Goal: Register for event/course

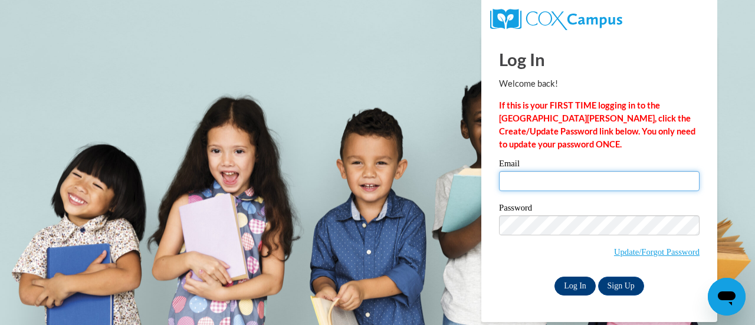
type input "[EMAIL_ADDRESS][PERSON_NAME][DOMAIN_NAME]"
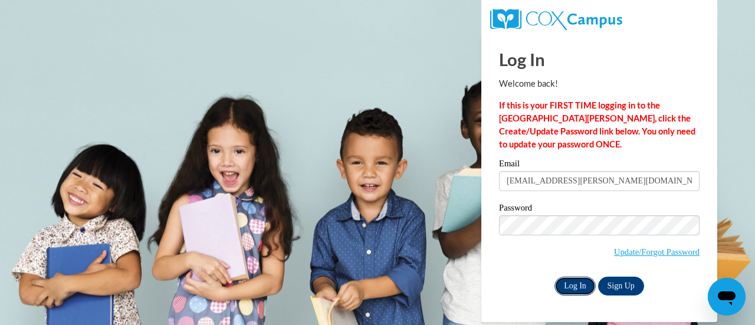
click at [574, 290] on input "Log In" at bounding box center [574, 286] width 41 height 19
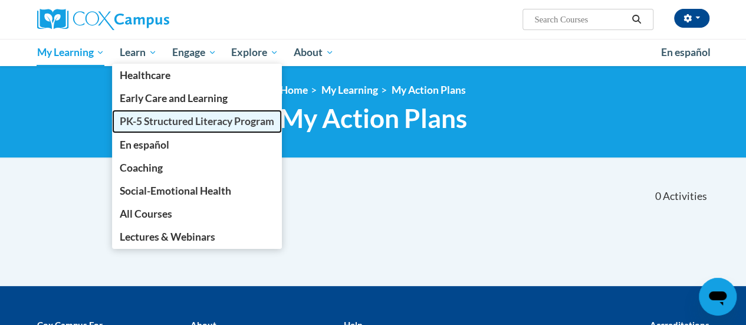
click at [158, 126] on span "PK-5 Structured Literacy Program" at bounding box center [197, 121] width 154 height 12
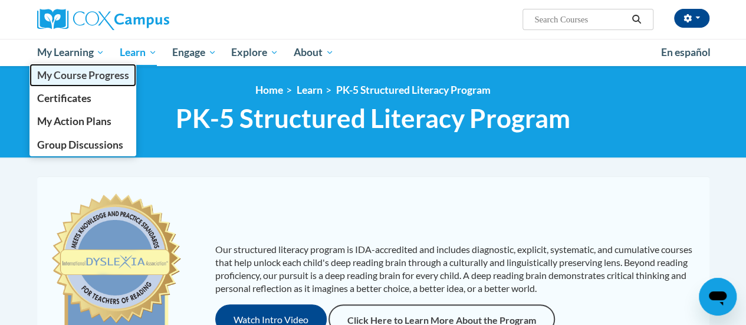
click at [88, 75] on span "My Course Progress" at bounding box center [83, 75] width 92 height 12
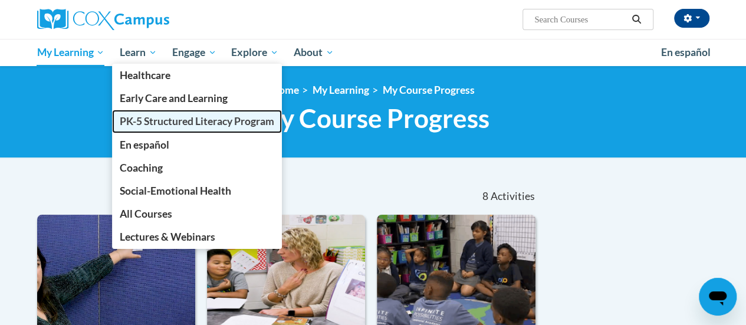
click at [172, 122] on span "PK-5 Structured Literacy Program" at bounding box center [197, 121] width 154 height 12
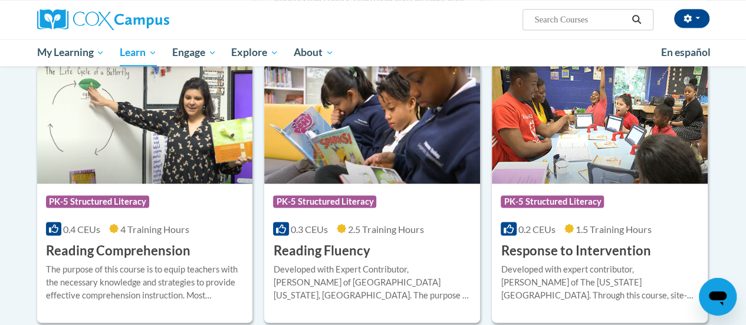
scroll to position [1014, 0]
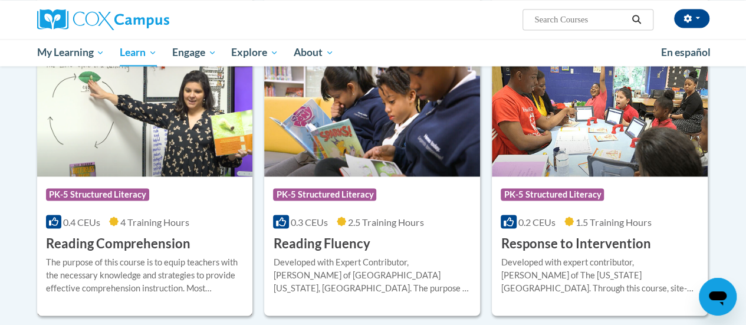
click at [134, 163] on img at bounding box center [145, 116] width 216 height 120
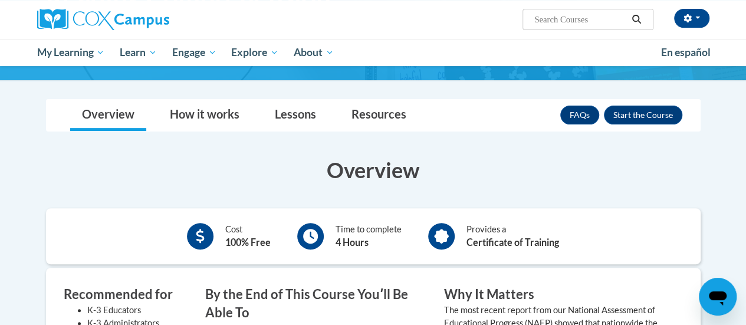
scroll to position [140, 0]
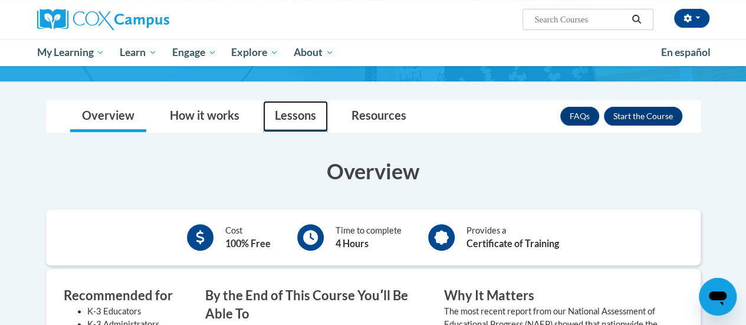
click at [305, 114] on link "Lessons" at bounding box center [295, 116] width 65 height 31
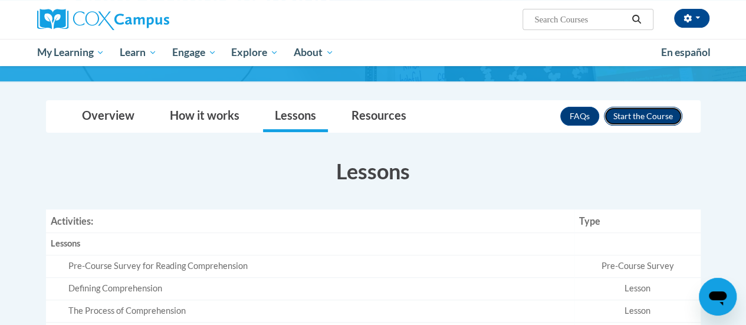
click at [649, 119] on button "Enroll" at bounding box center [643, 116] width 78 height 19
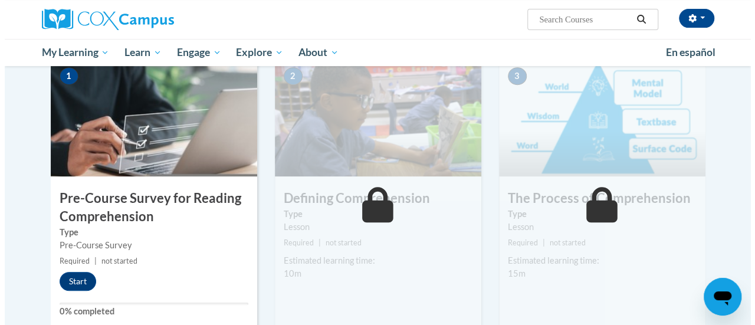
scroll to position [321, 0]
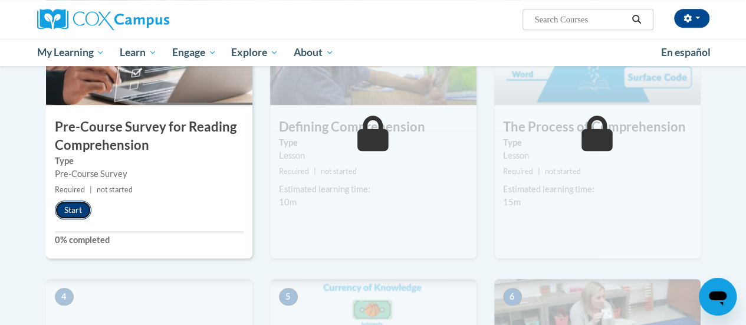
click at [70, 209] on button "Start" at bounding box center [73, 209] width 37 height 19
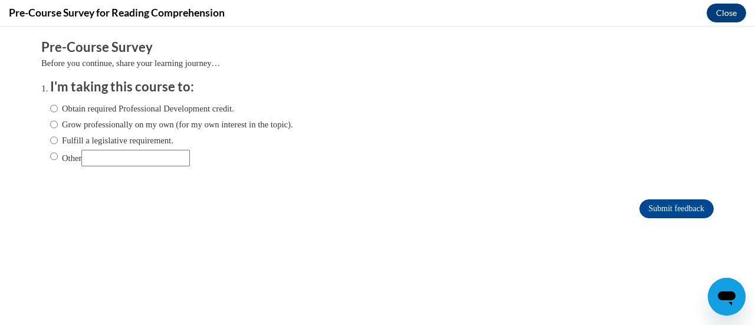
scroll to position [0, 0]
click at [50, 111] on input "Obtain required Professional Development credit." at bounding box center [54, 108] width 8 height 13
radio input "true"
click at [646, 212] on input "Submit feedback" at bounding box center [676, 208] width 74 height 19
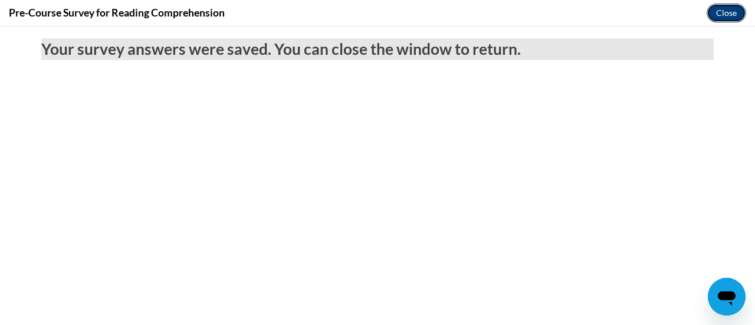
click at [738, 9] on button "Close" at bounding box center [726, 13] width 40 height 19
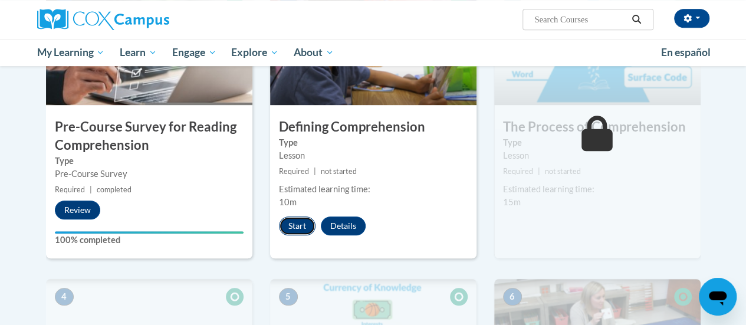
click at [292, 228] on button "Start" at bounding box center [297, 225] width 37 height 19
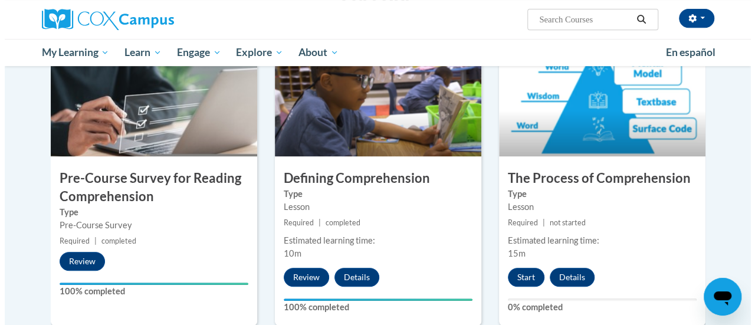
scroll to position [292, 0]
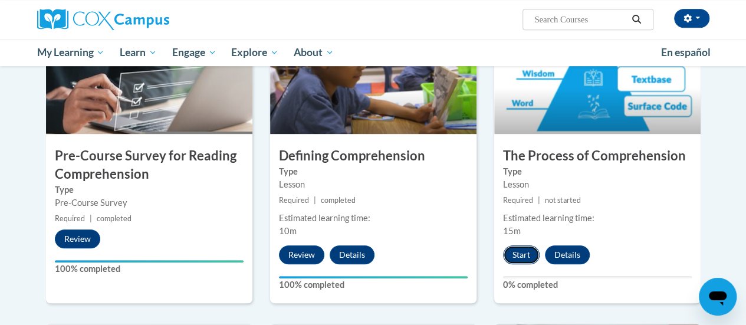
click at [523, 254] on button "Start" at bounding box center [521, 254] width 37 height 19
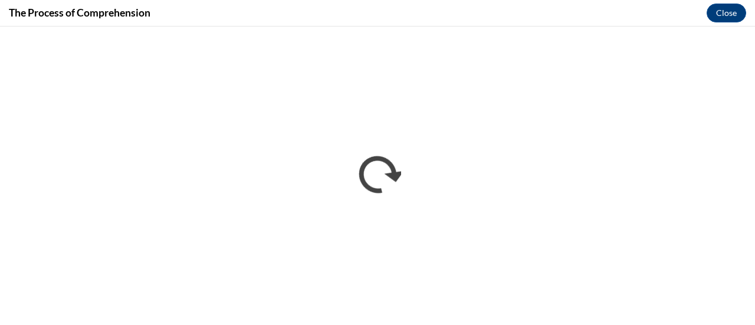
scroll to position [0, 0]
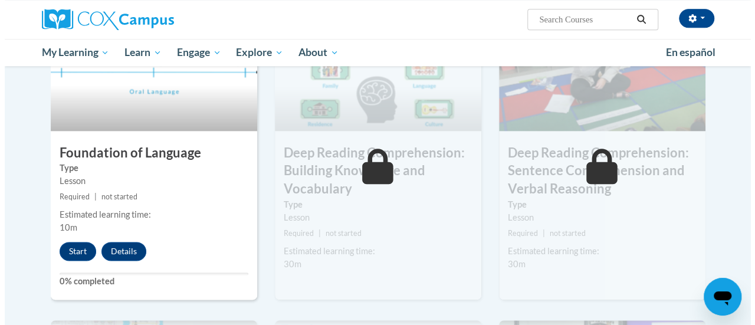
scroll to position [615, 0]
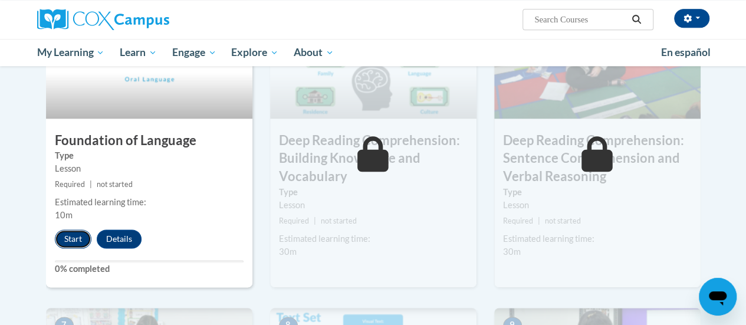
click at [75, 241] on button "Start" at bounding box center [73, 238] width 37 height 19
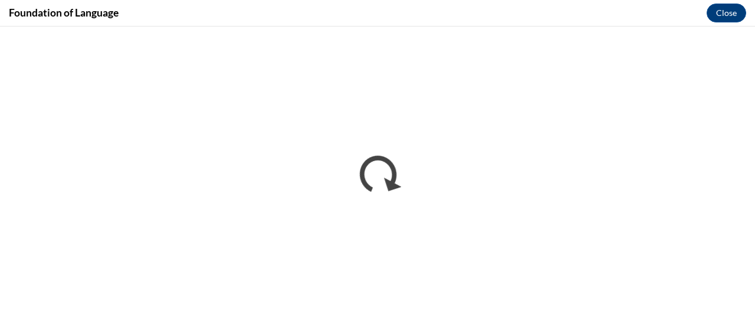
scroll to position [0, 0]
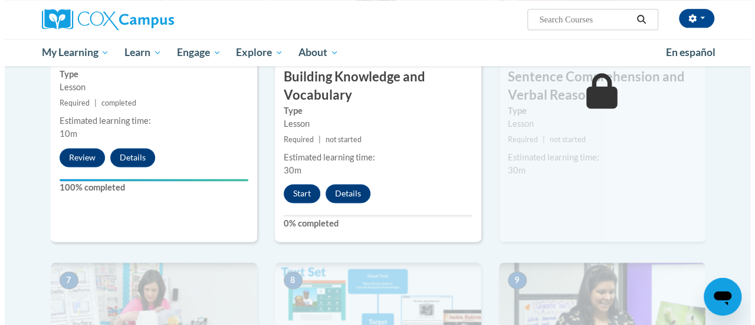
scroll to position [673, 0]
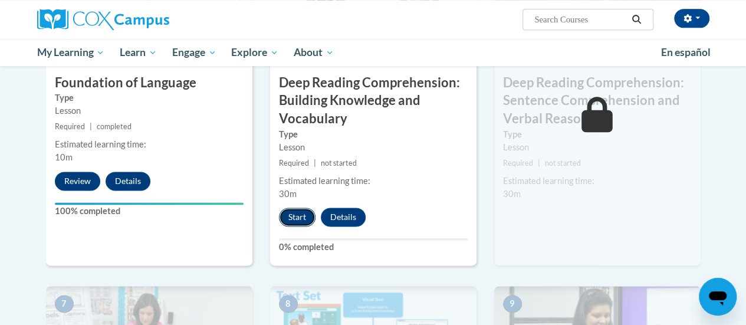
click at [298, 216] on button "Start" at bounding box center [297, 217] width 37 height 19
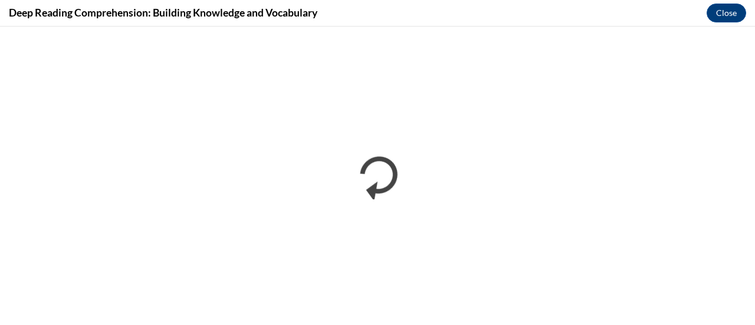
scroll to position [0, 0]
